Goal: Task Accomplishment & Management: Complete application form

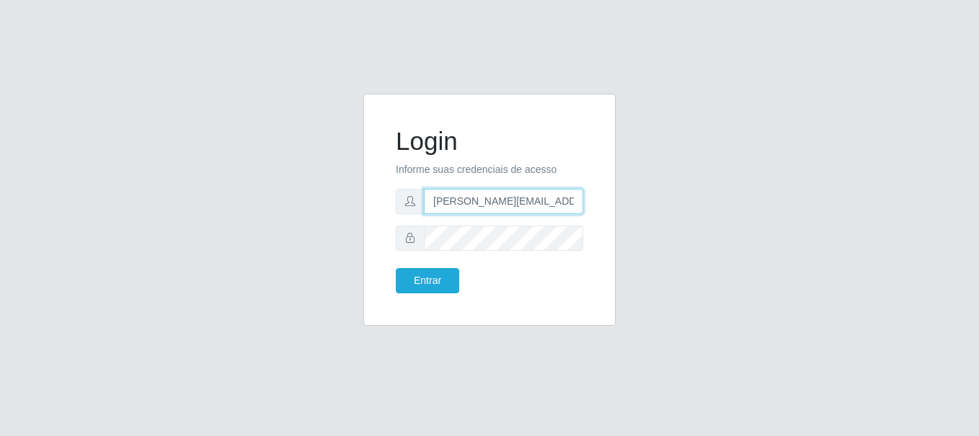
type input "[PERSON_NAME][EMAIL_ADDRESS][DOMAIN_NAME]"
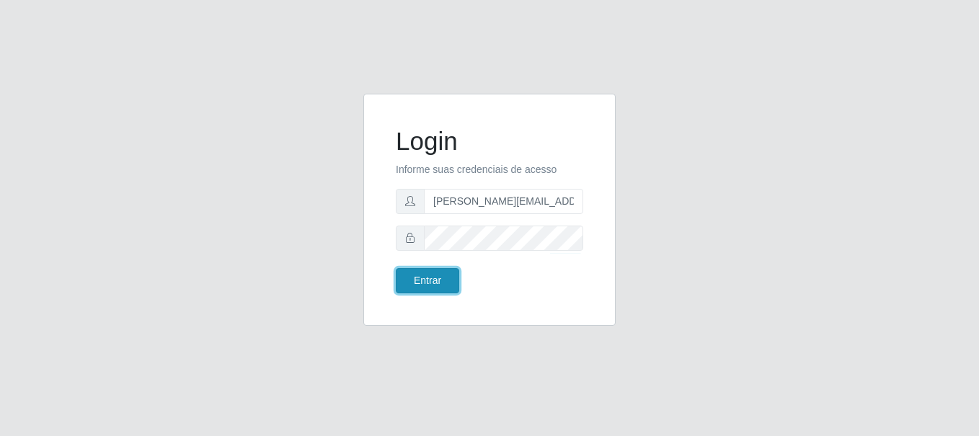
click at [427, 280] on button "Entrar" at bounding box center [427, 280] width 63 height 25
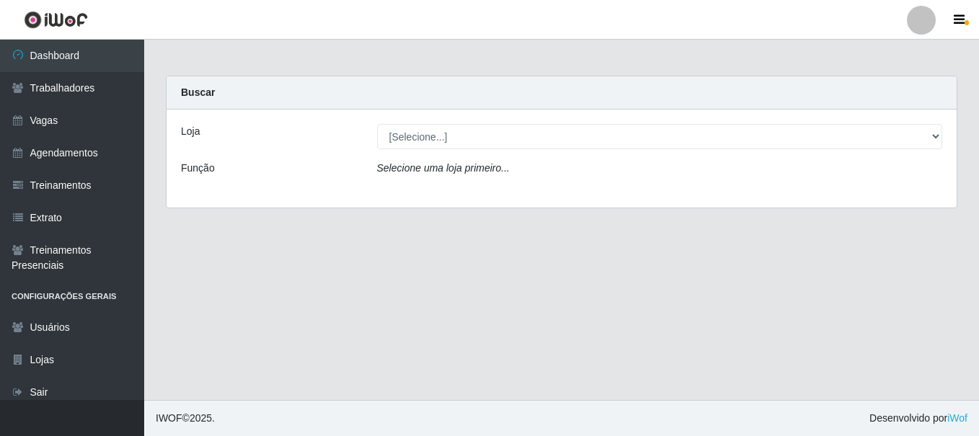
click at [72, 120] on link "Vagas" at bounding box center [72, 121] width 144 height 32
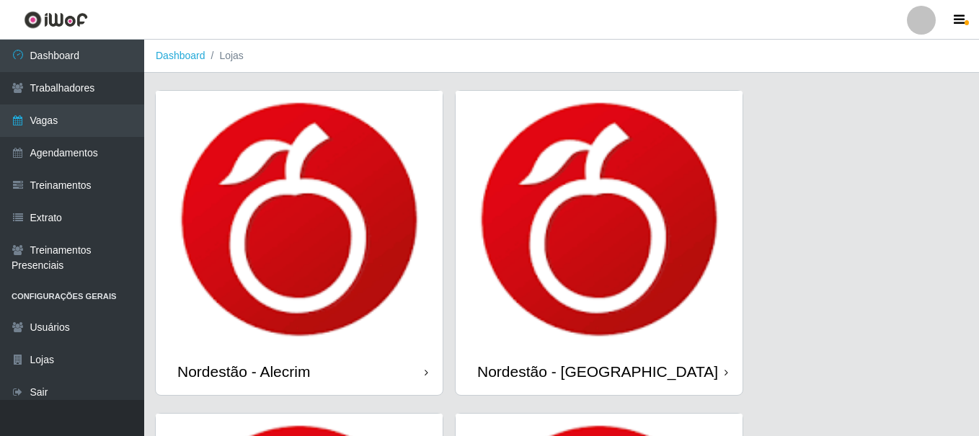
click at [246, 363] on div "Nordestão - Alecrim" at bounding box center [243, 372] width 133 height 18
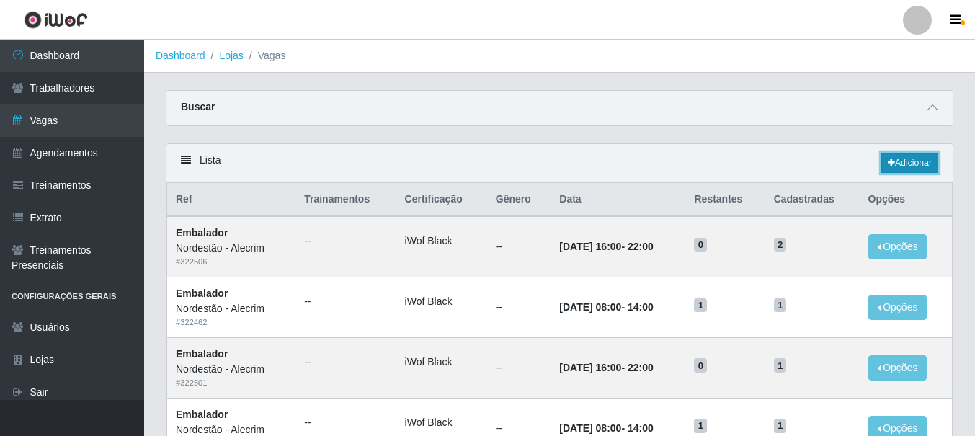
click at [908, 164] on link "Adicionar" at bounding box center [909, 163] width 57 height 20
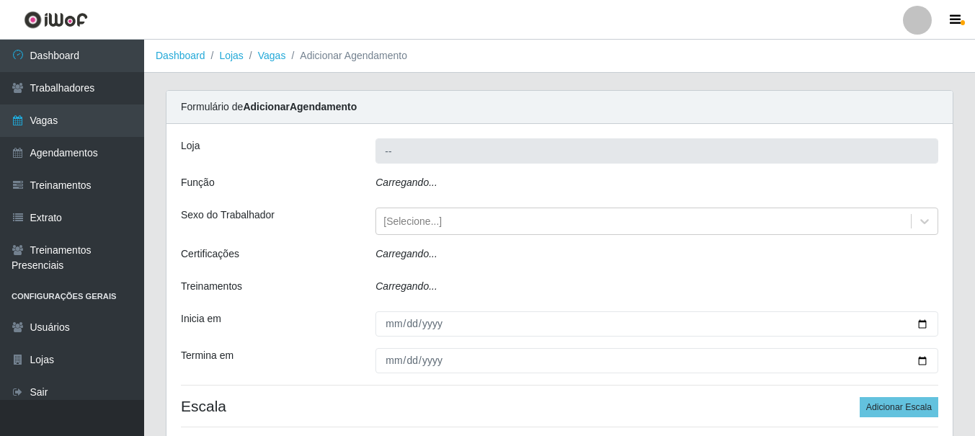
type input "Nordestão - Alecrim"
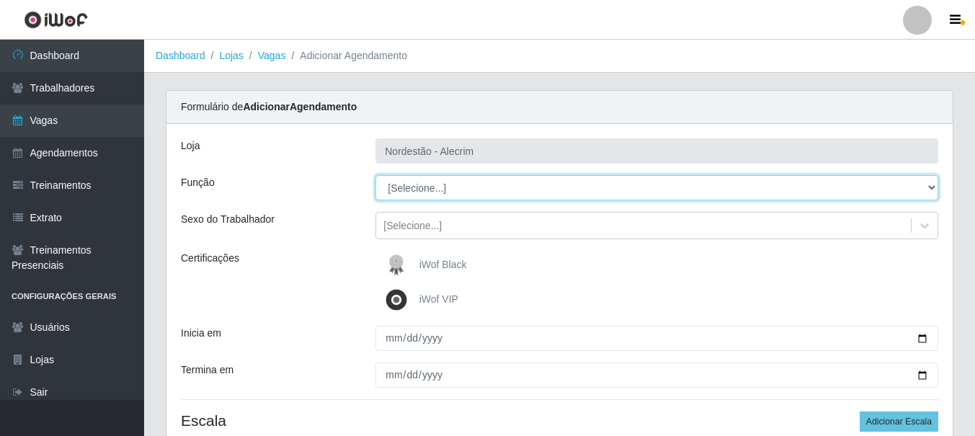
select select "1"
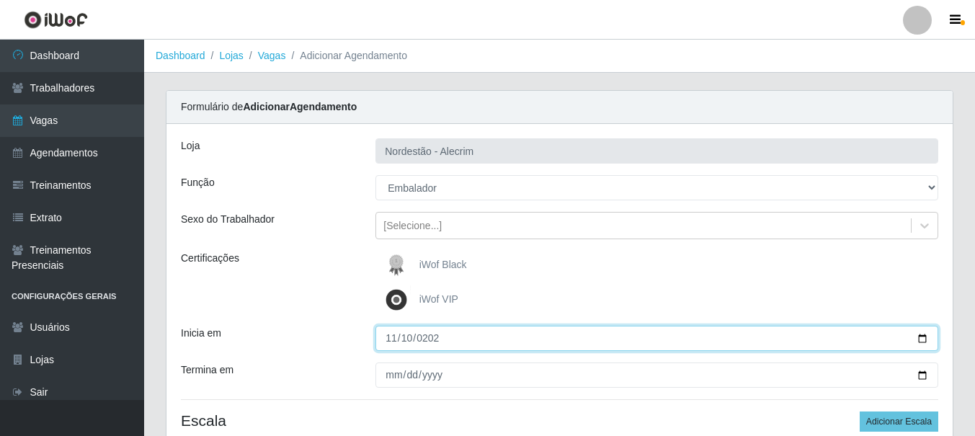
type input "[DATE]"
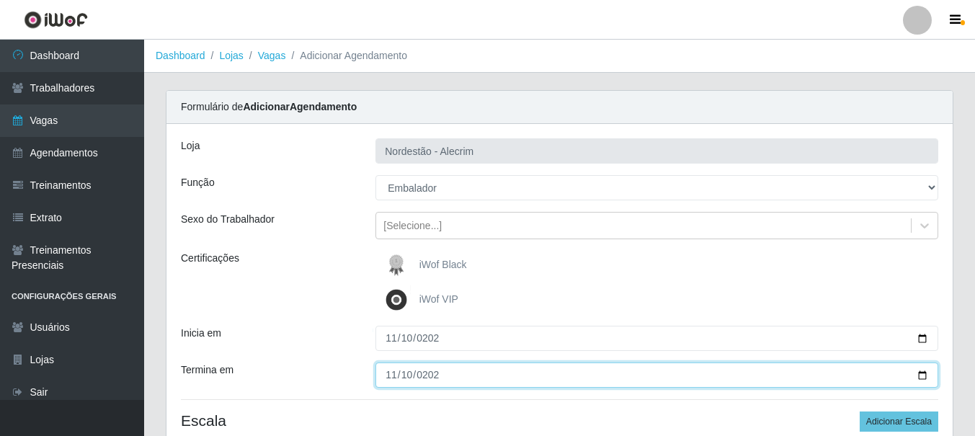
type input "[DATE]"
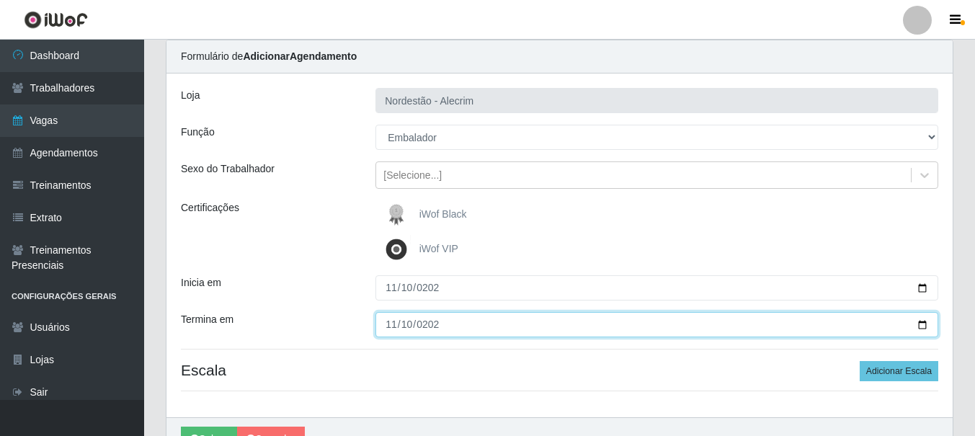
scroll to position [129, 0]
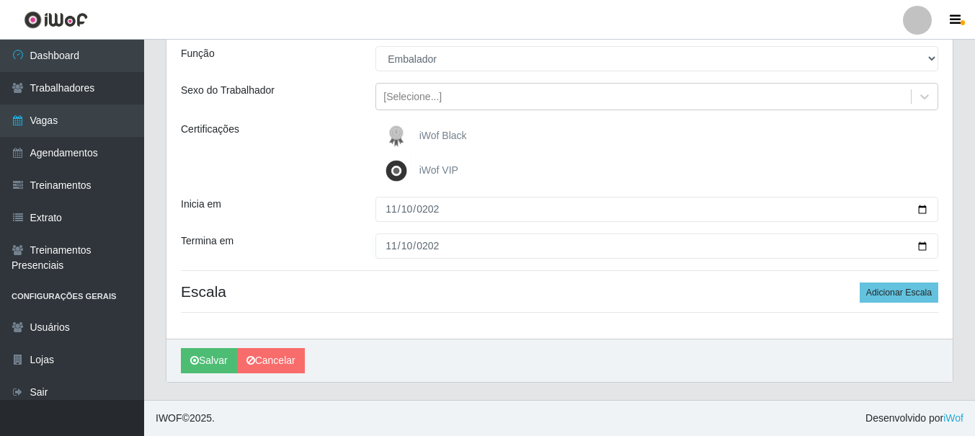
click at [657, 136] on div "iWof Black" at bounding box center [656, 136] width 563 height 29
click at [900, 293] on button "Adicionar Escala" at bounding box center [899, 293] width 79 height 20
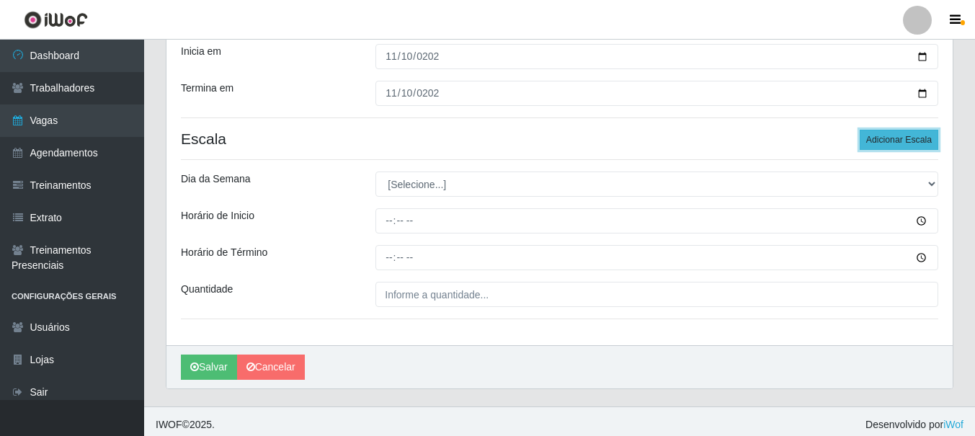
scroll to position [288, 0]
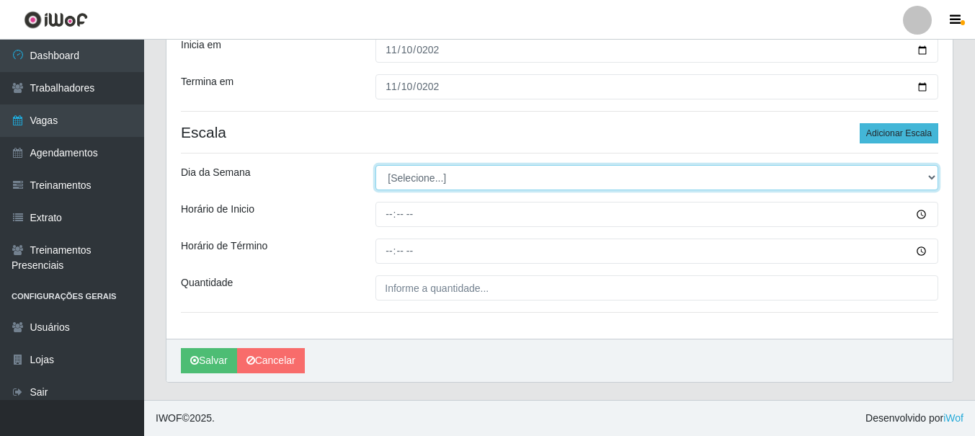
select select "1"
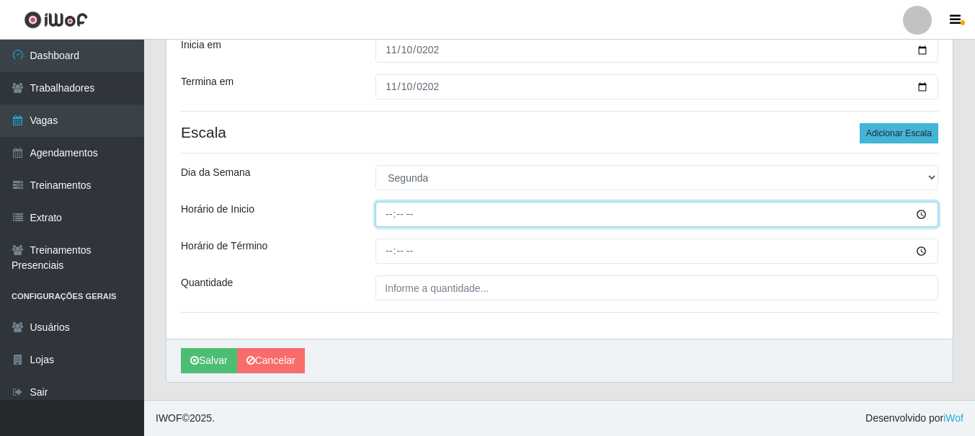
type input "08:00"
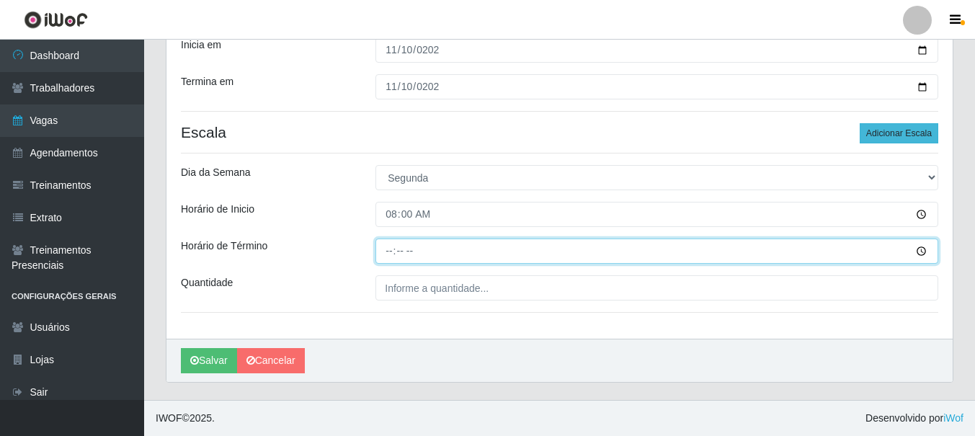
type input "14:00"
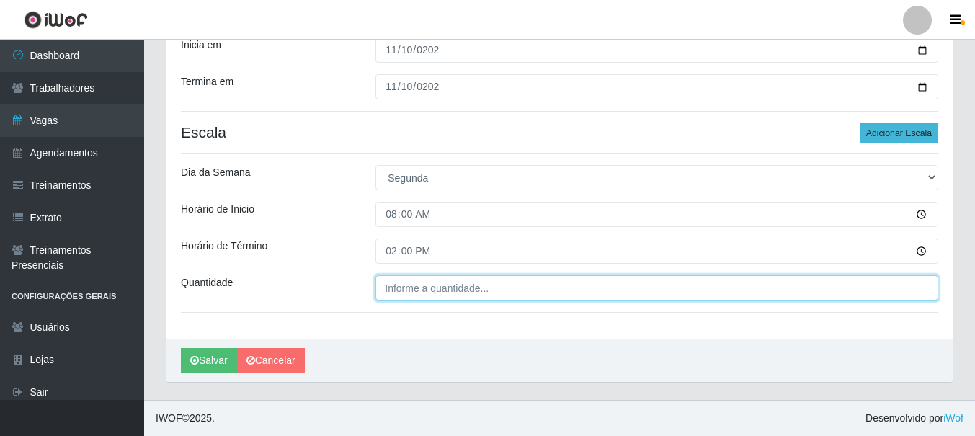
type input "___"
type input "2"
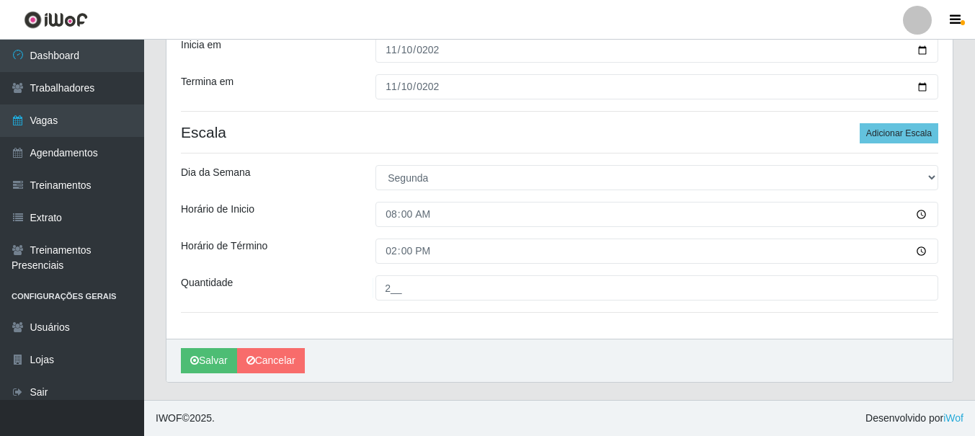
click at [657, 288] on input "2__" at bounding box center [656, 287] width 563 height 25
type input "2__"
click at [900, 133] on button "Adicionar Escala" at bounding box center [899, 133] width 79 height 20
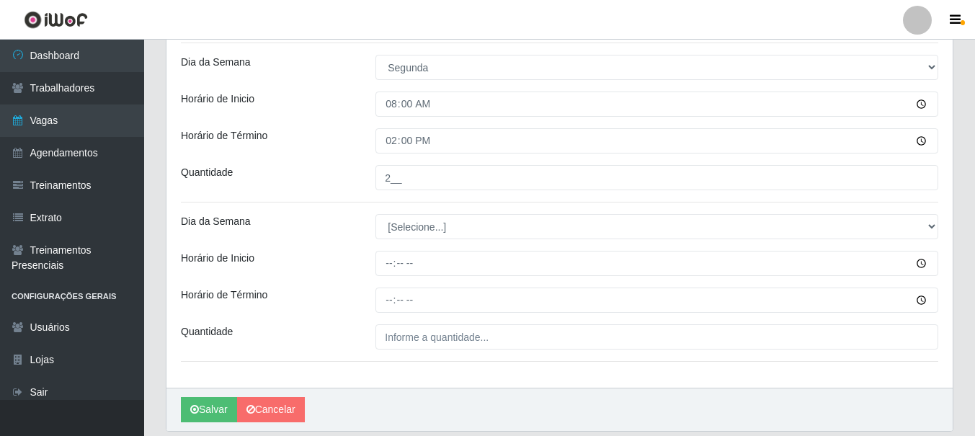
scroll to position [448, 0]
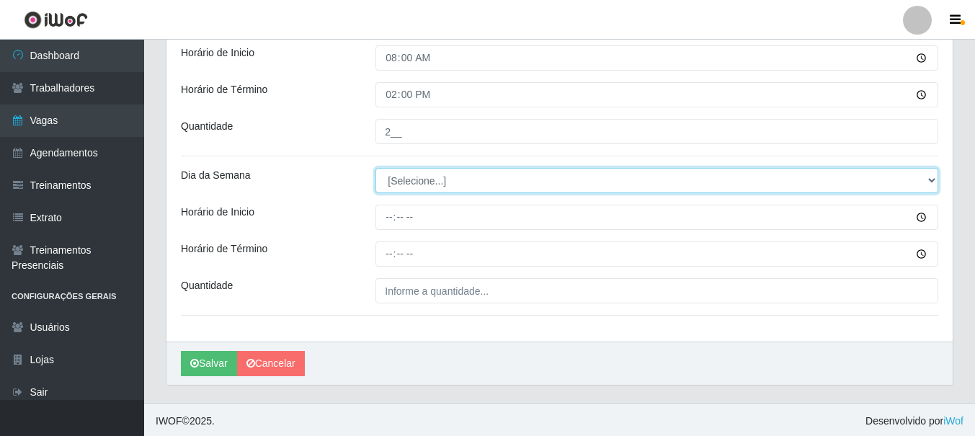
select select "1"
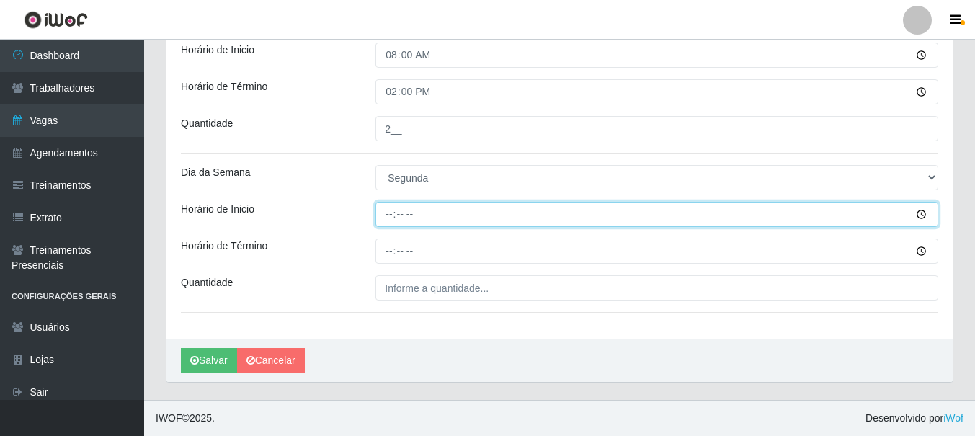
type input "16:00"
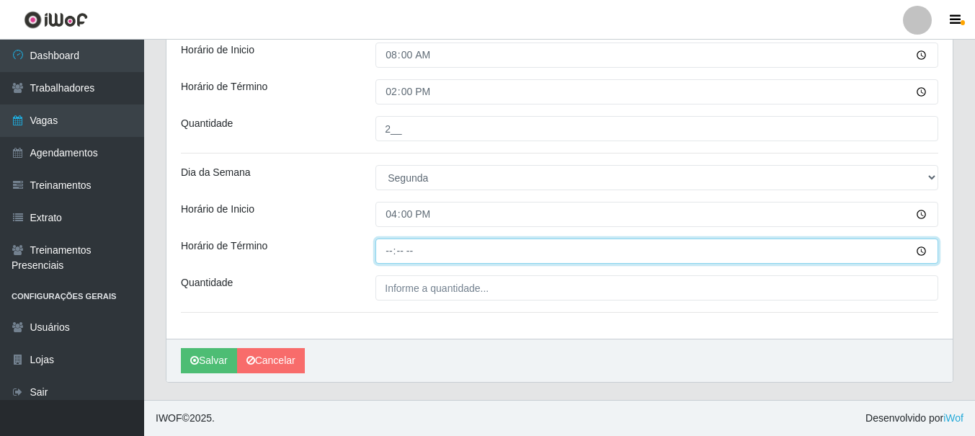
type input "22:00"
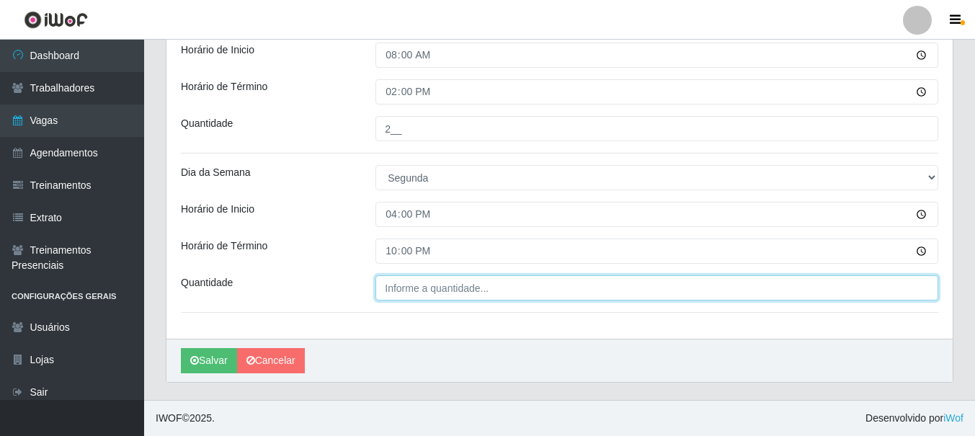
type input "___"
type input "2"
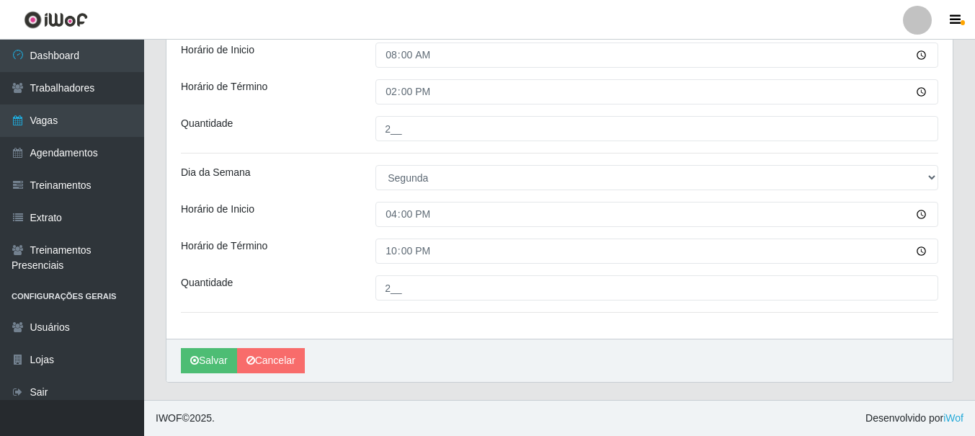
click at [657, 288] on input "2__" at bounding box center [656, 287] width 563 height 25
type input "2__"
click at [209, 360] on button "Salvar" at bounding box center [209, 360] width 56 height 25
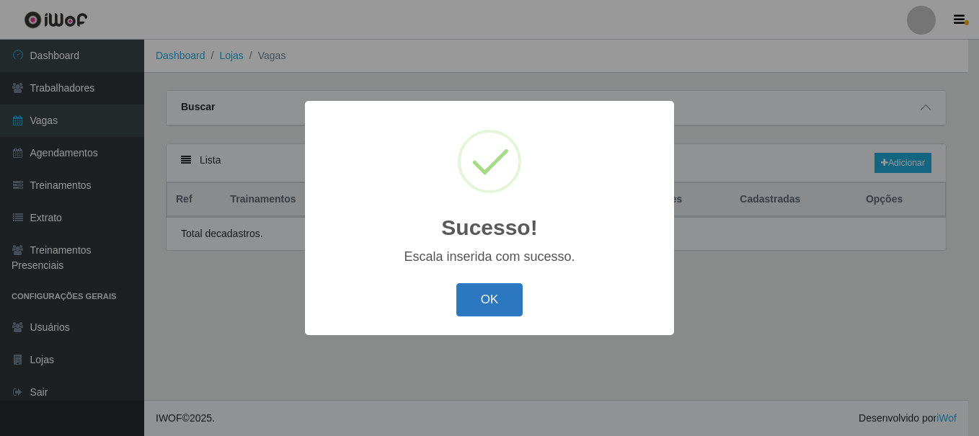
click at [489, 301] on button "OK" at bounding box center [489, 300] width 67 height 34
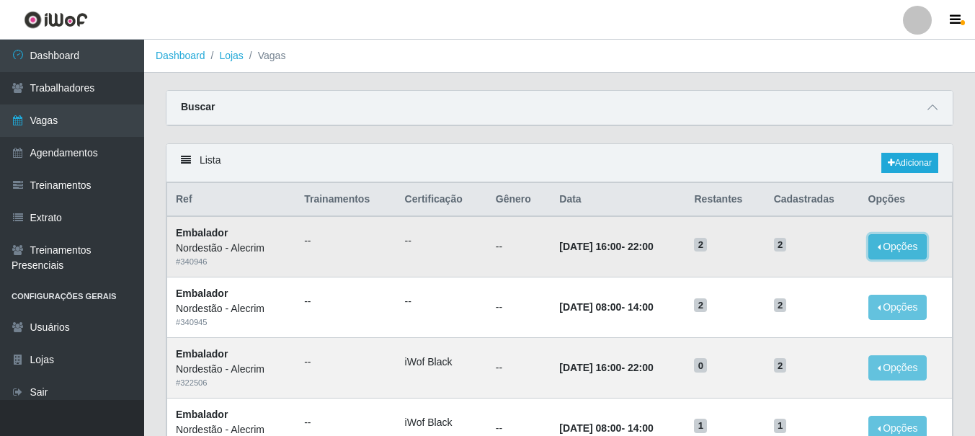
click at [912, 241] on button "Opções" at bounding box center [897, 246] width 59 height 25
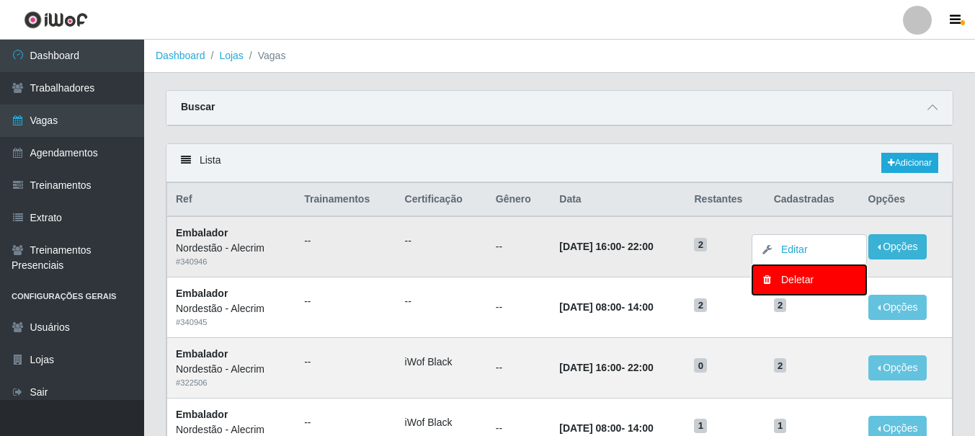
click at [802, 278] on div "Deletar" at bounding box center [809, 279] width 85 height 15
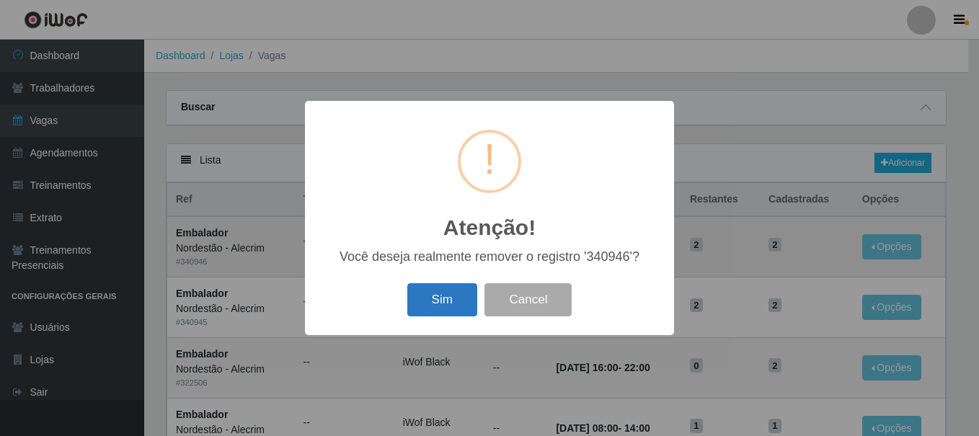
click at [437, 311] on button "Sim" at bounding box center [442, 300] width 70 height 34
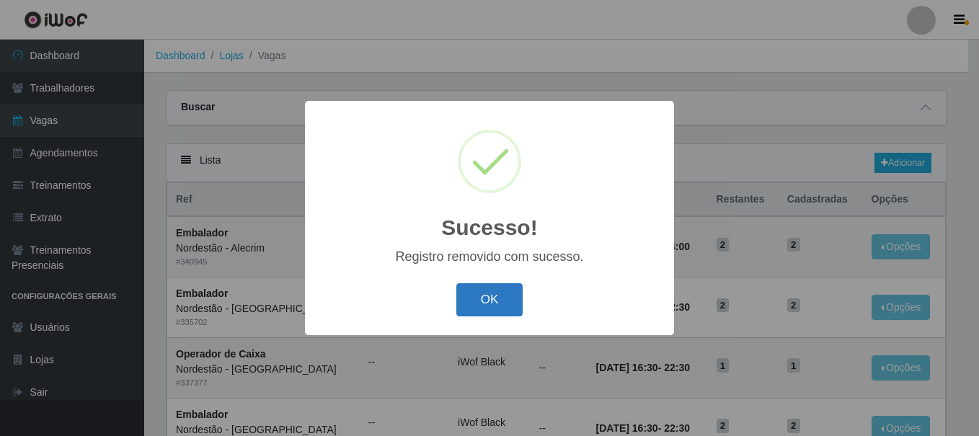
click at [506, 303] on button "OK" at bounding box center [489, 300] width 67 height 34
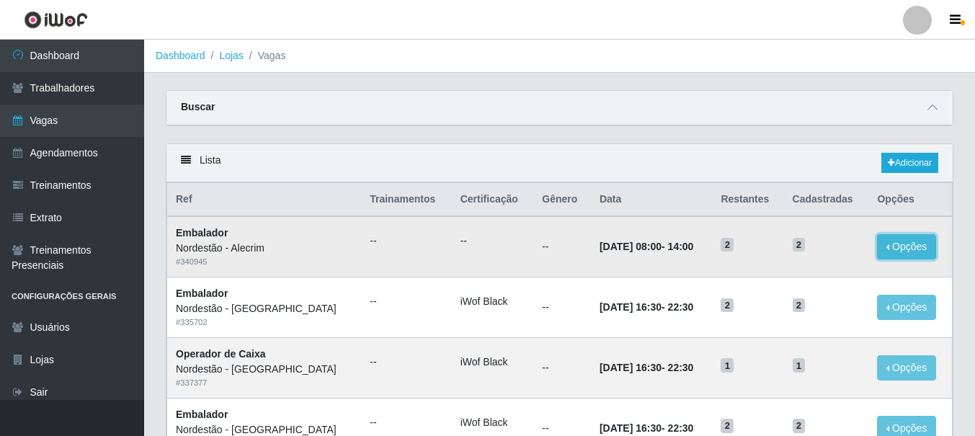
click at [907, 254] on button "Opções" at bounding box center [906, 246] width 59 height 25
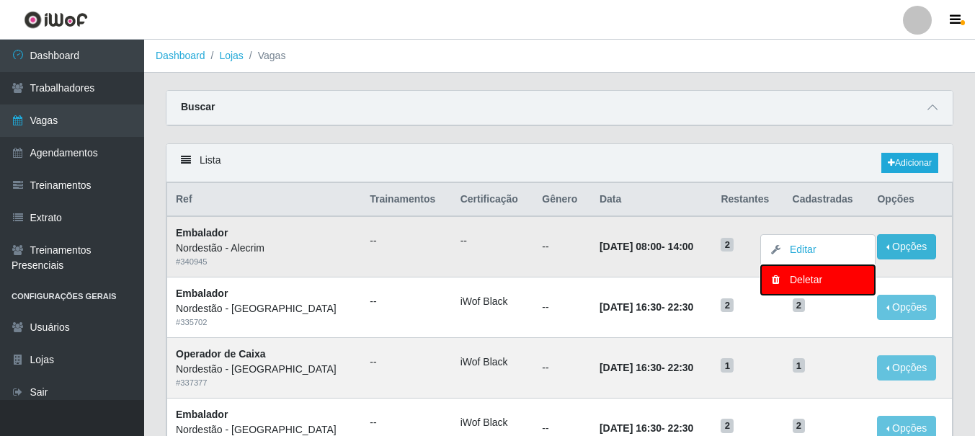
click at [817, 278] on div "Deletar" at bounding box center [817, 279] width 85 height 15
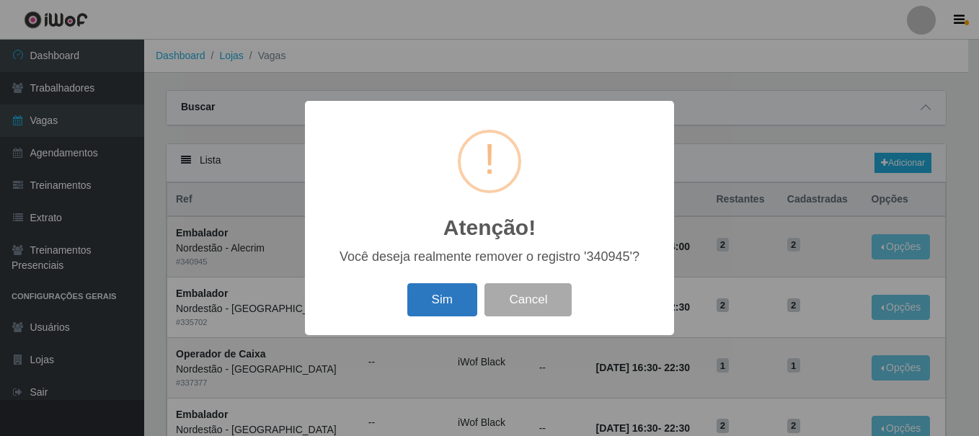
click at [437, 301] on button "Sim" at bounding box center [442, 300] width 70 height 34
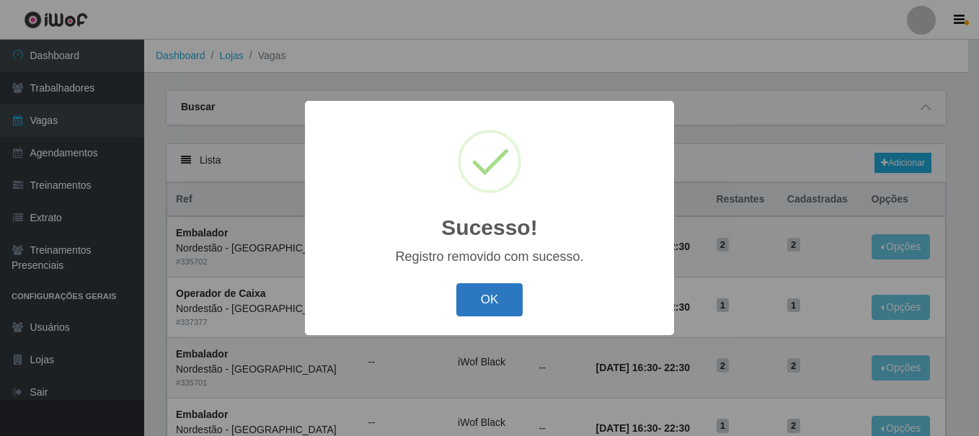
click at [479, 297] on button "OK" at bounding box center [489, 300] width 67 height 34
